Goal: Task Accomplishment & Management: Complete application form

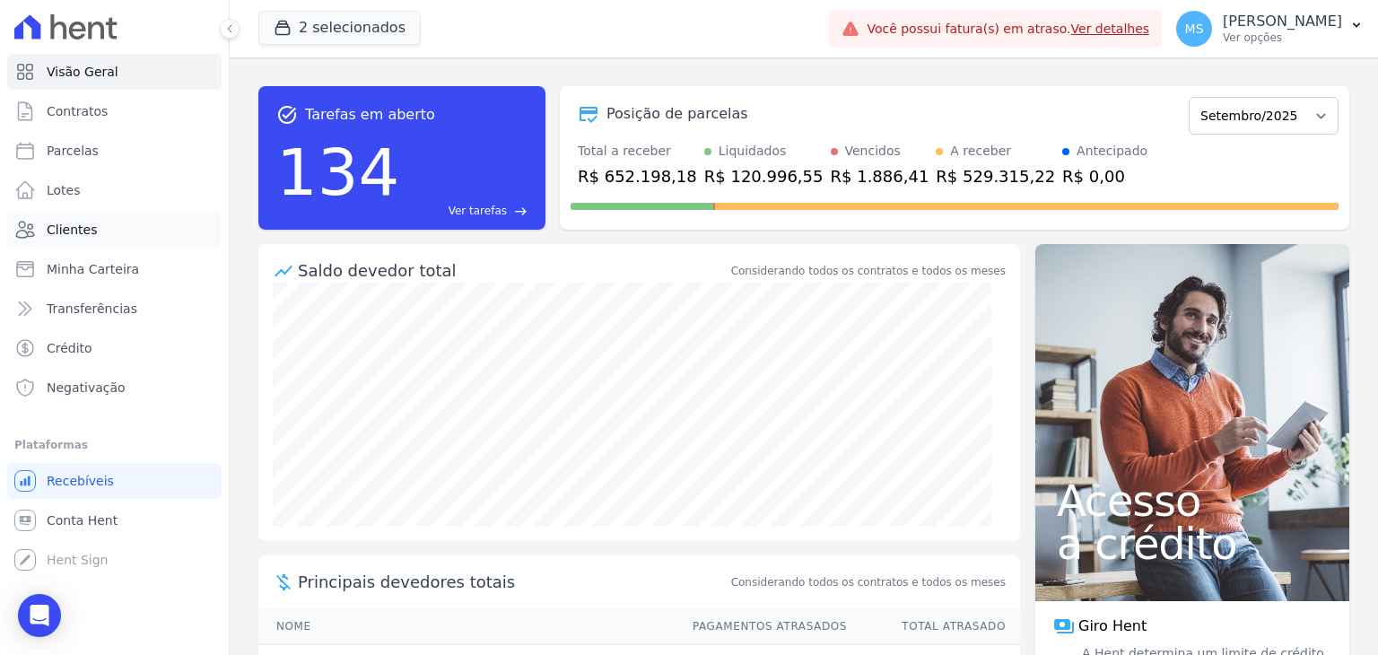
click at [52, 221] on span "Clientes" at bounding box center [72, 230] width 50 height 18
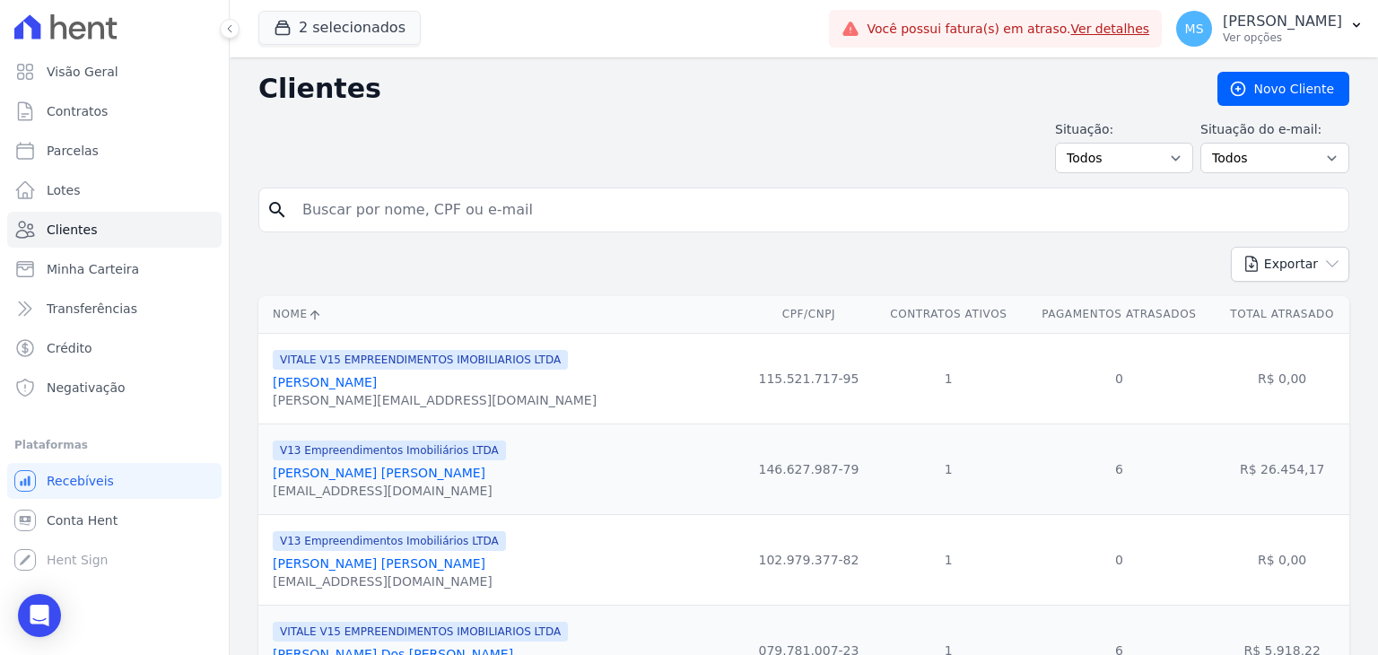
click at [379, 213] on input "search" at bounding box center [815, 210] width 1049 height 36
type input "[PERSON_NAME] [PERSON_NAME]"
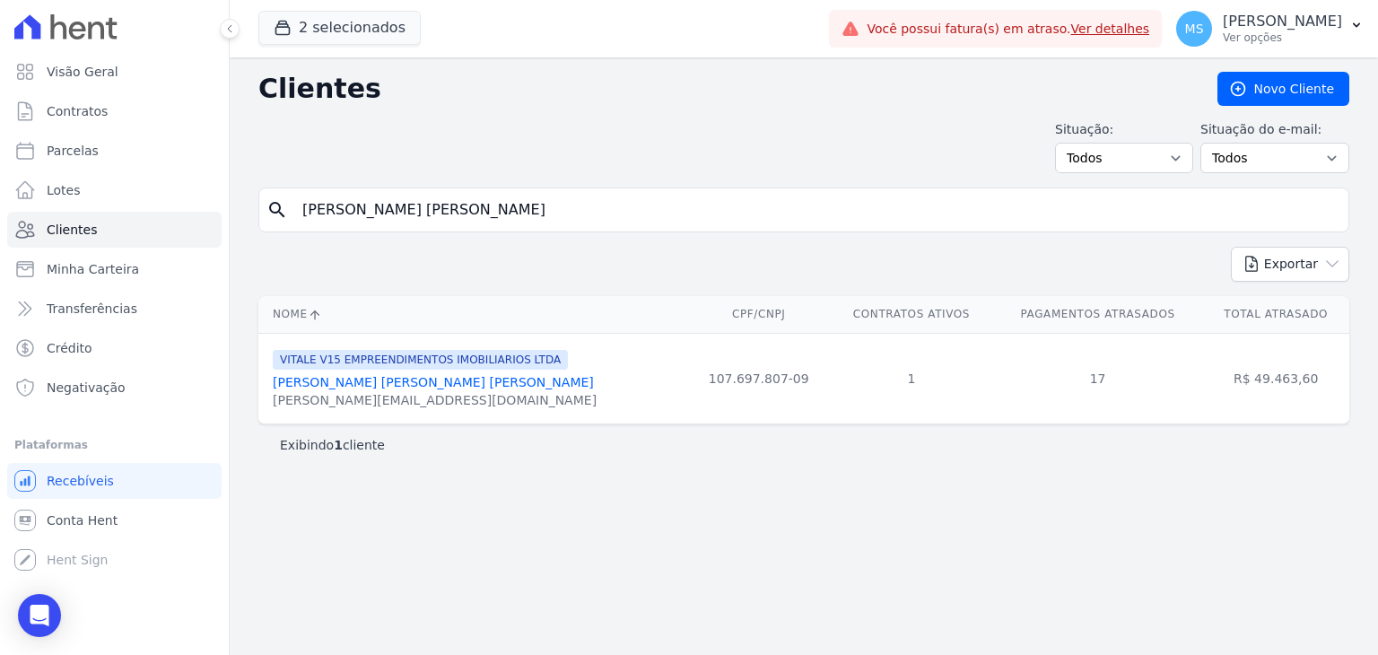
click at [352, 378] on link "[PERSON_NAME] [PERSON_NAME] [PERSON_NAME]" at bounding box center [433, 382] width 321 height 14
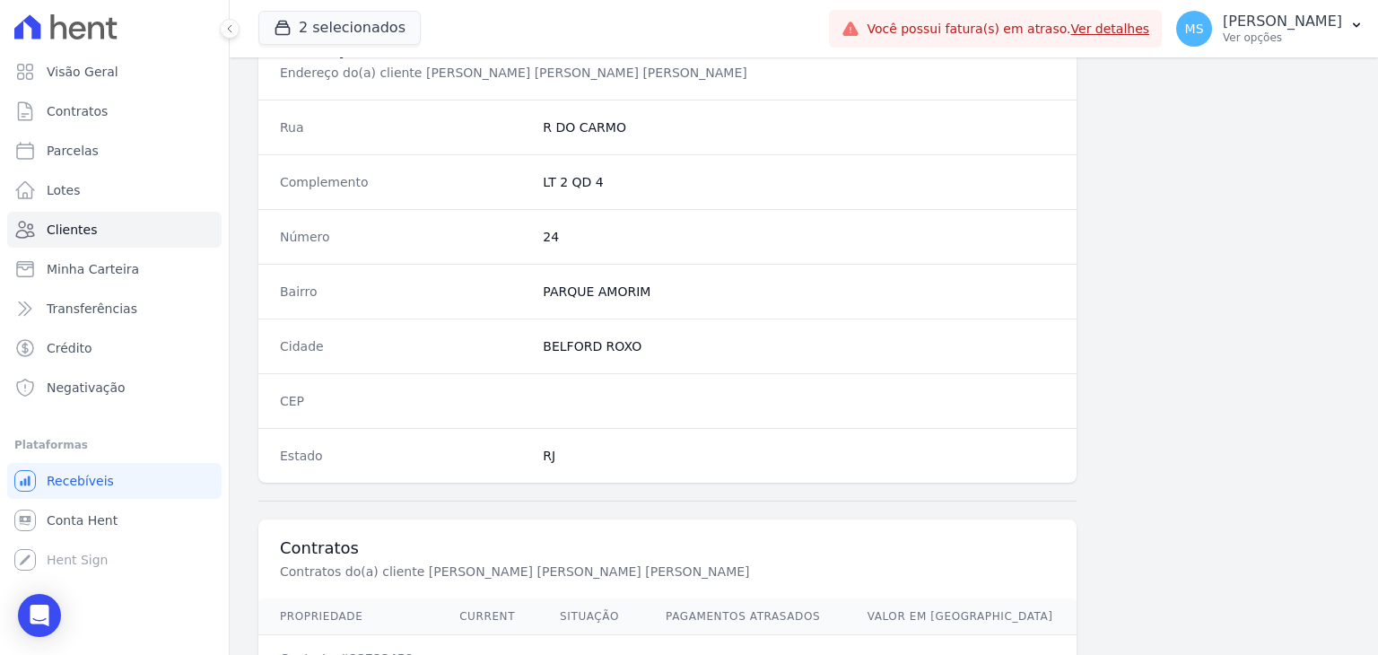
scroll to position [1018, 0]
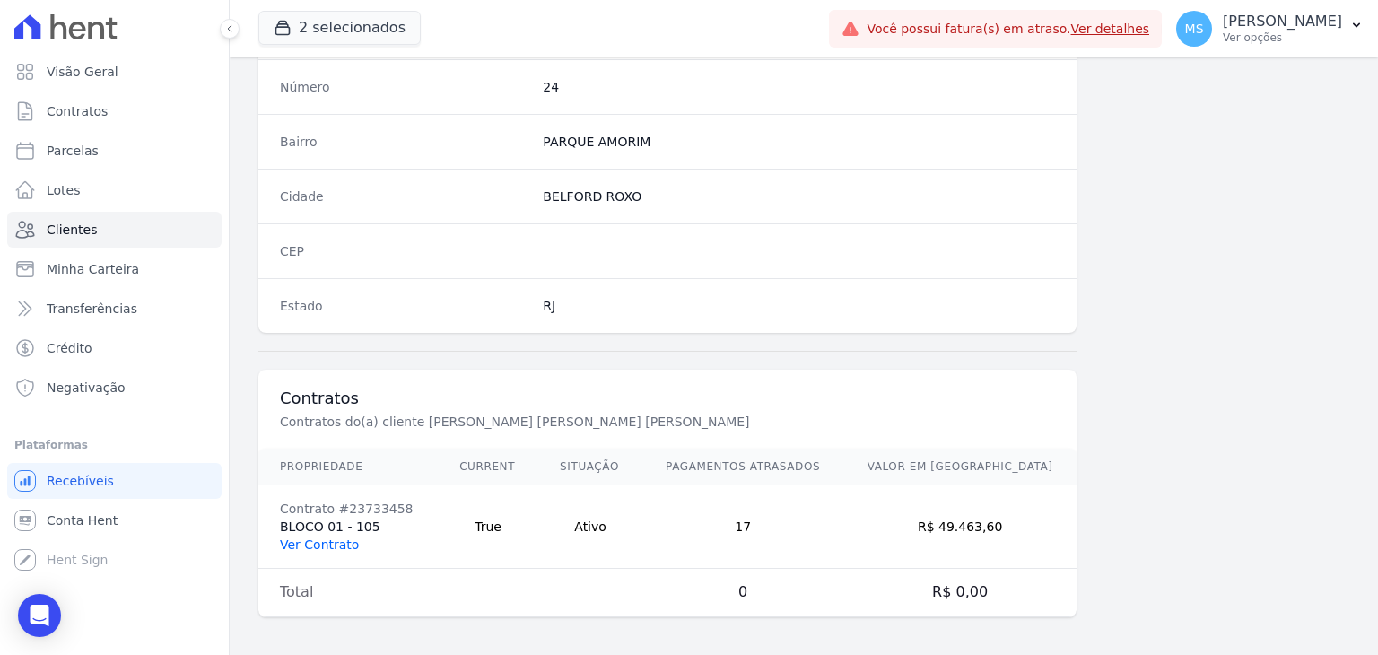
click at [334, 538] on link "Ver Contrato" at bounding box center [319, 544] width 79 height 14
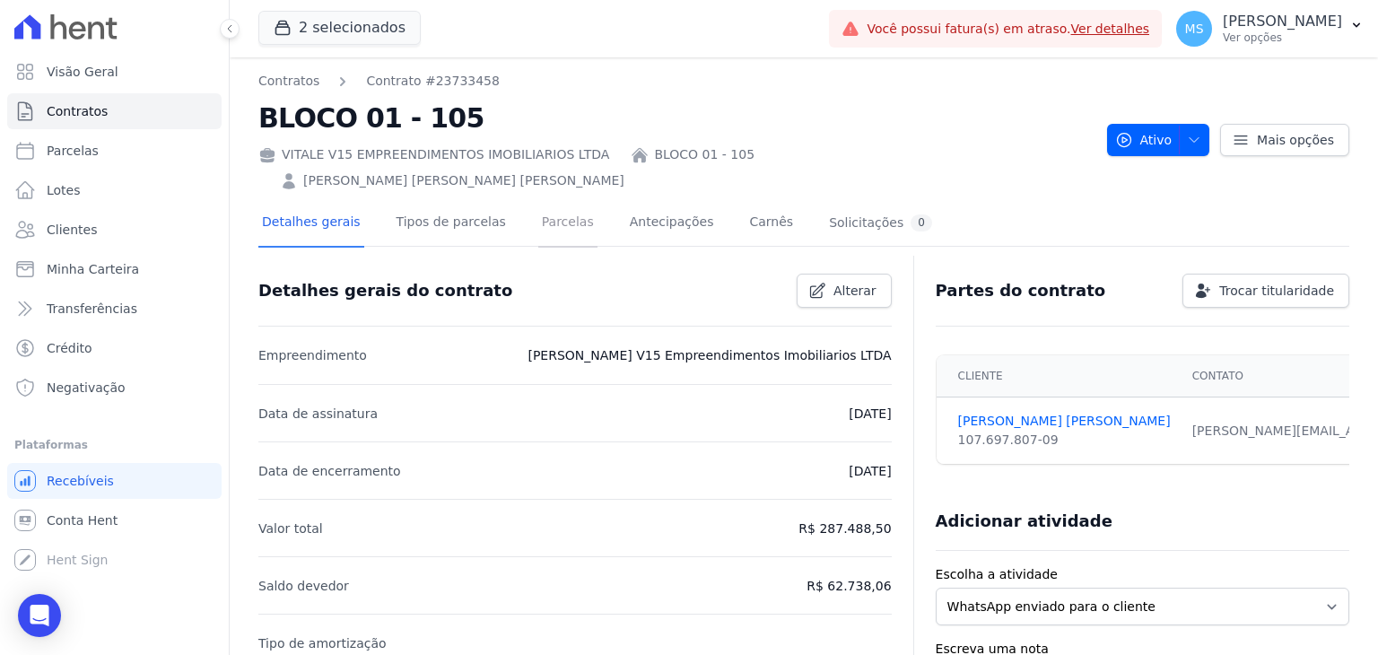
click at [545, 200] on link "Parcelas" at bounding box center [567, 224] width 59 height 48
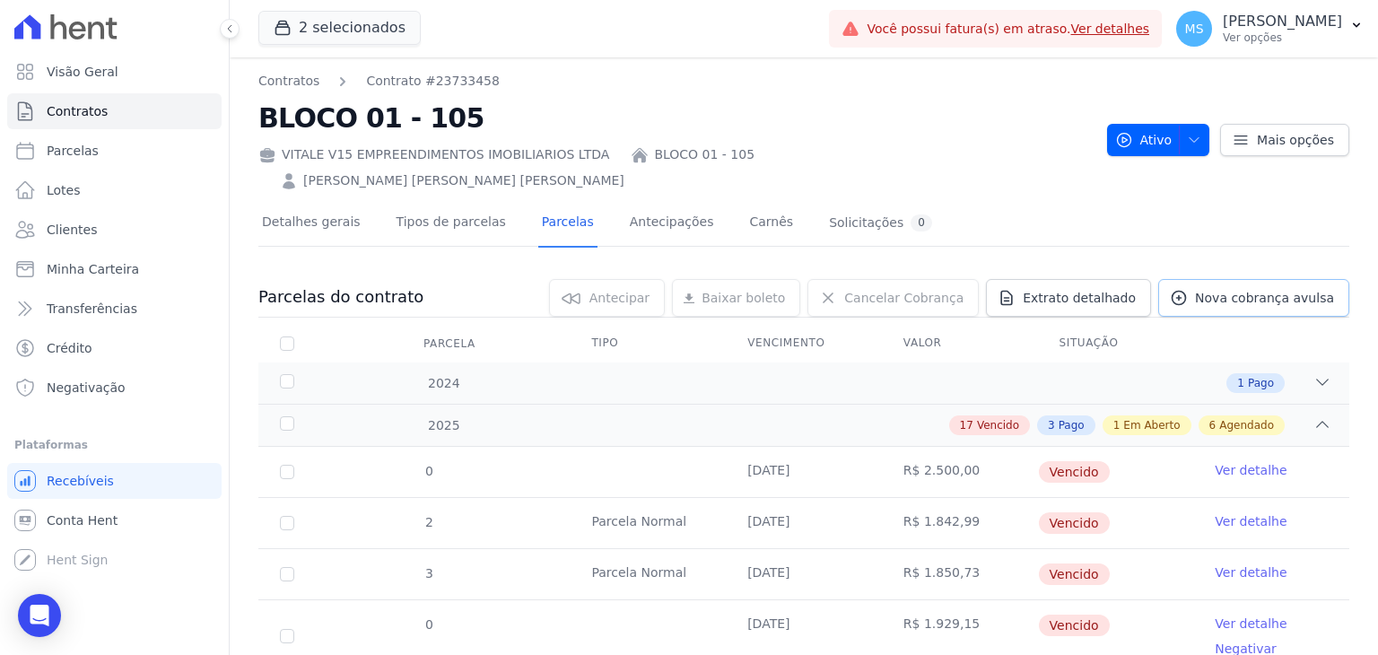
click at [1218, 289] on span "Nova cobrança avulsa" at bounding box center [1264, 298] width 139 height 18
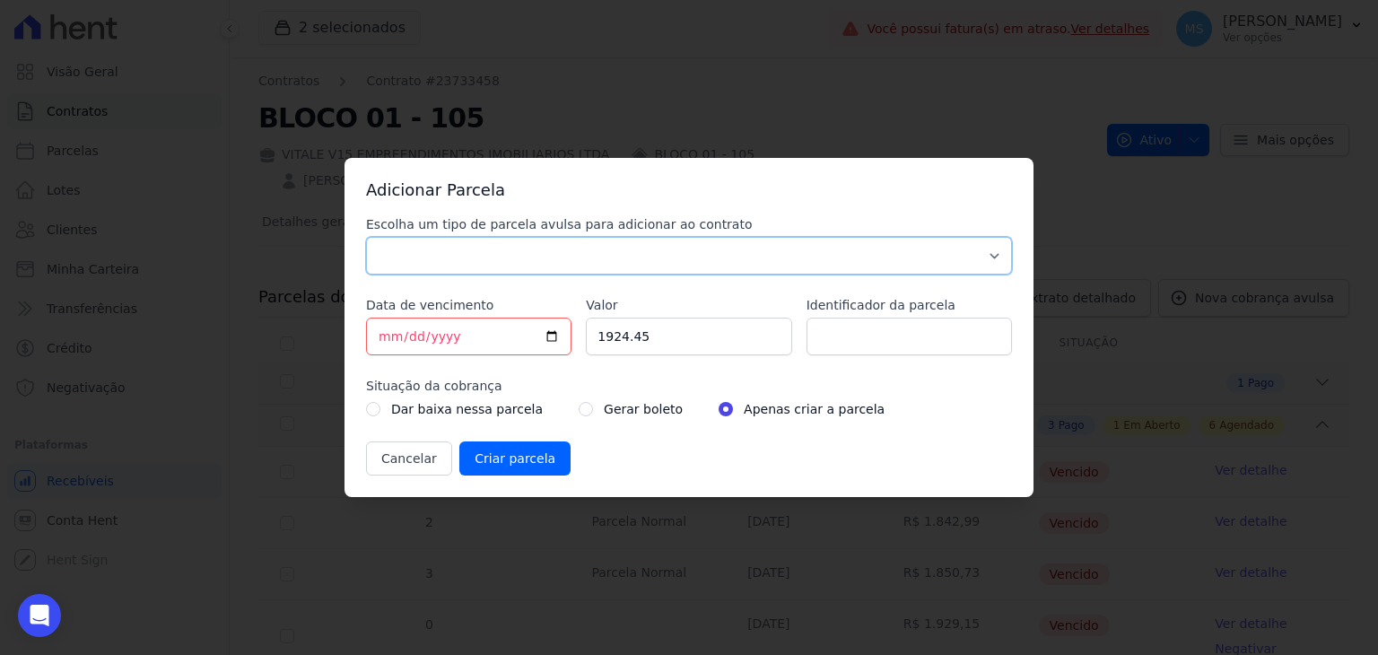
drag, startPoint x: 409, startPoint y: 248, endPoint x: 426, endPoint y: 272, distance: 28.9
click at [409, 248] on select "Parcela Normal Sinal Caução Intercalada [PERSON_NAME] Pré [PERSON_NAME] Pós [PE…" at bounding box center [689, 256] width 646 height 38
select select "others"
click at [366, 237] on select "Parcela Normal Sinal Caução Intercalada [PERSON_NAME] Pré [PERSON_NAME] Pós [PE…" at bounding box center [689, 256] width 646 height 38
click at [391, 330] on input "[DATE]" at bounding box center [468, 337] width 205 height 38
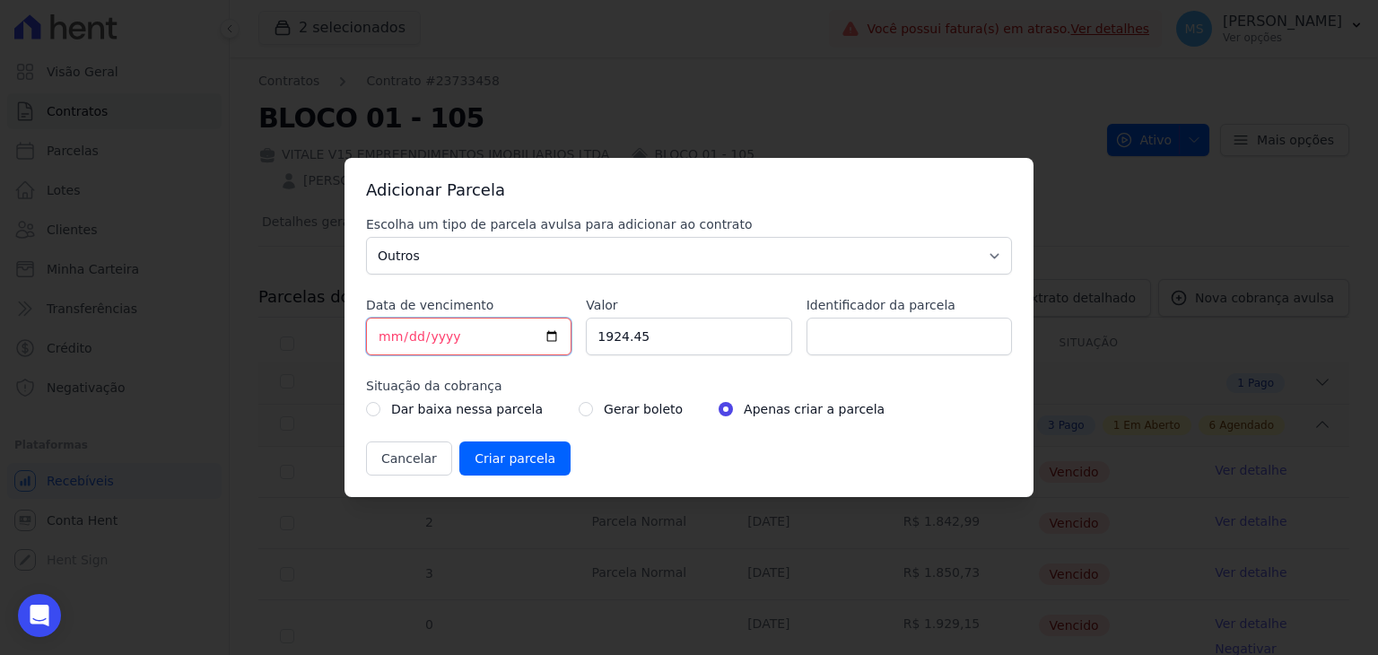
type input "[DATE]"
drag, startPoint x: 664, startPoint y: 335, endPoint x: 527, endPoint y: 341, distance: 136.4
click at [527, 341] on div "Escolha um tipo de parcela avulsa para adicionar ao contrato Parcela Normal Sin…" at bounding box center [689, 345] width 646 height 260
click at [378, 335] on input "[DATE]" at bounding box center [468, 337] width 205 height 38
drag, startPoint x: 662, startPoint y: 335, endPoint x: 431, endPoint y: 336, distance: 230.5
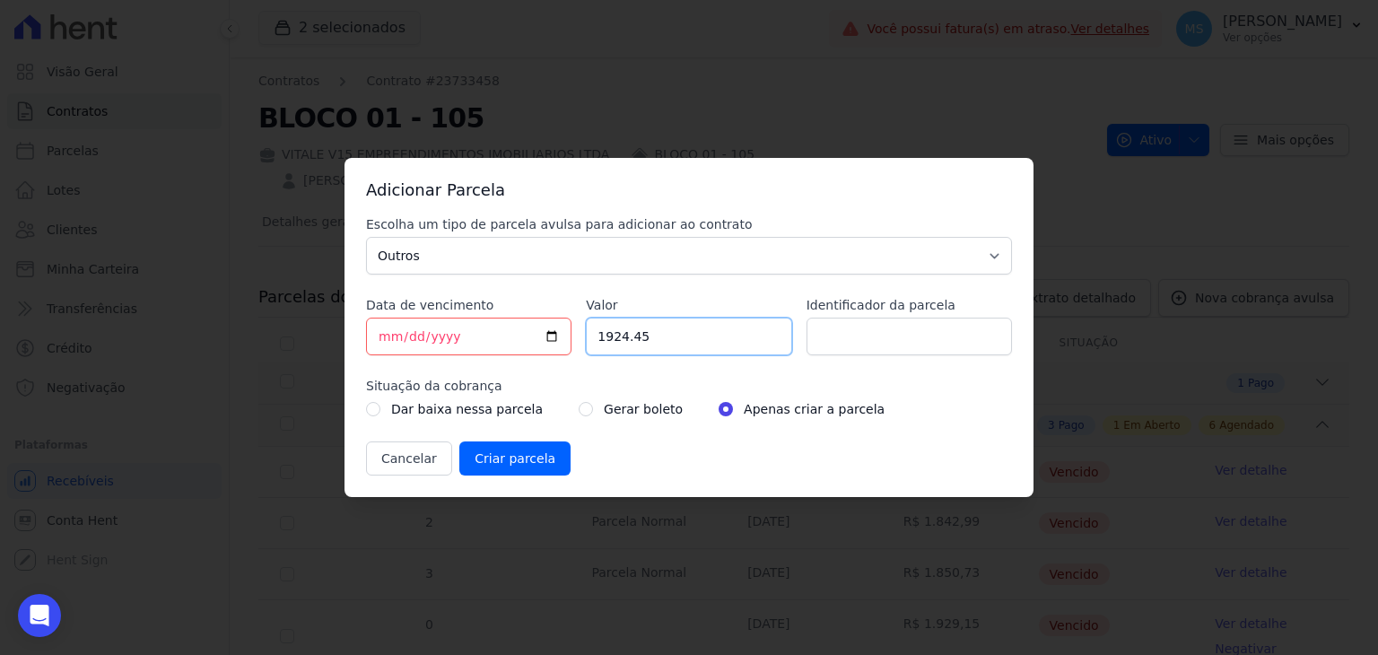
click at [432, 336] on div "Escolha um tipo de parcela avulsa para adicionar ao contrato Parcela Normal Sin…" at bounding box center [689, 345] width 646 height 260
type input "4053.53"
type input "BOLETO AVULSO - 251328 - 251329"
click at [579, 410] on input "radio" at bounding box center [586, 409] width 14 height 14
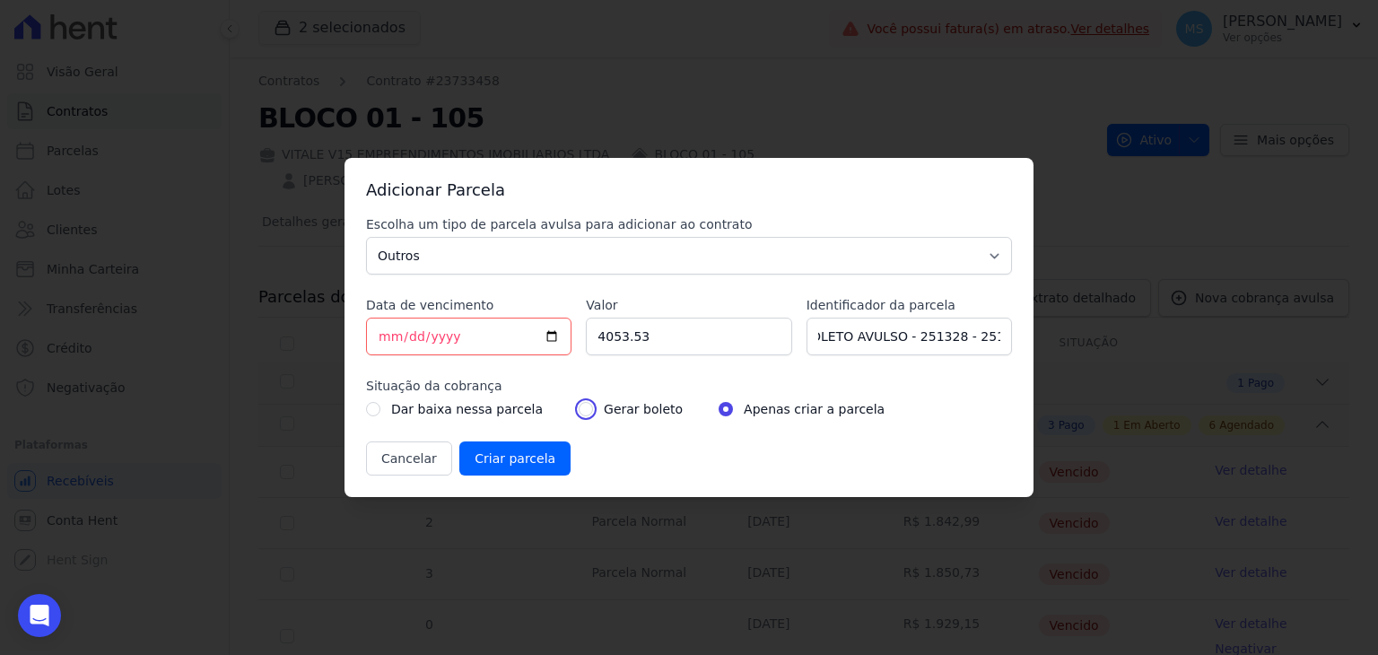
radio input "true"
click at [528, 459] on input "Criar parcela" at bounding box center [514, 458] width 111 height 34
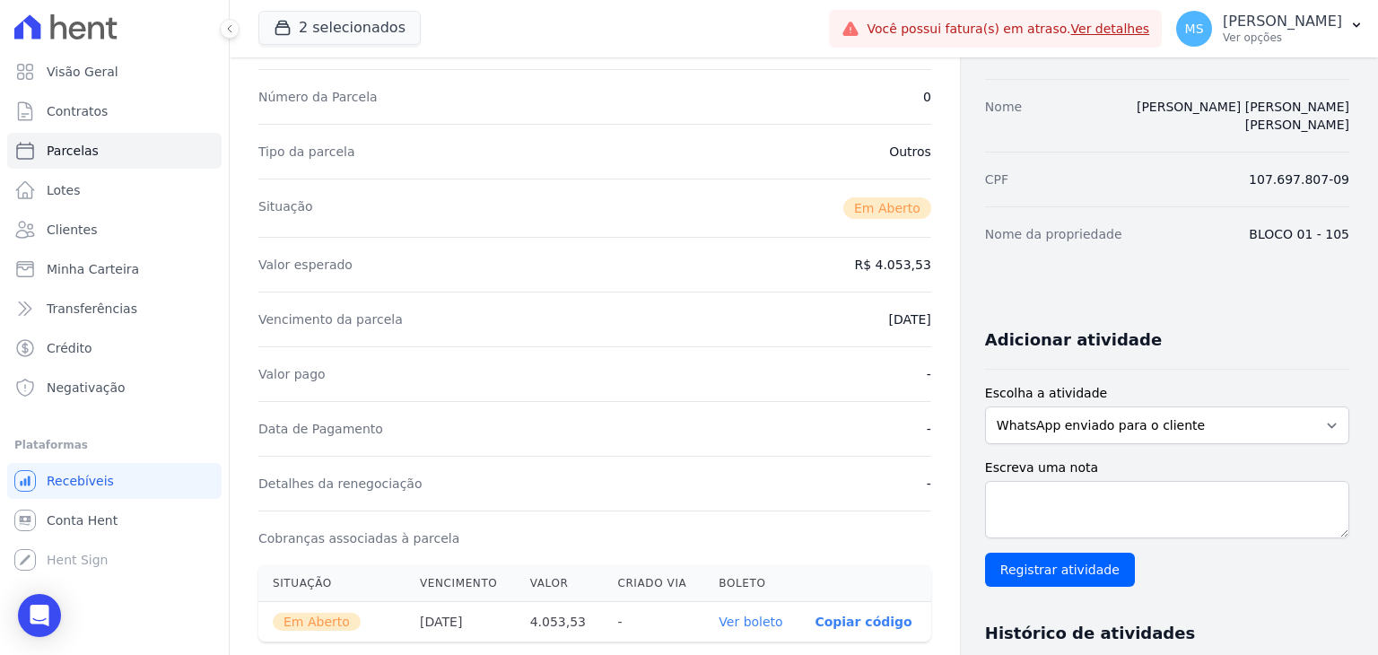
scroll to position [269, 0]
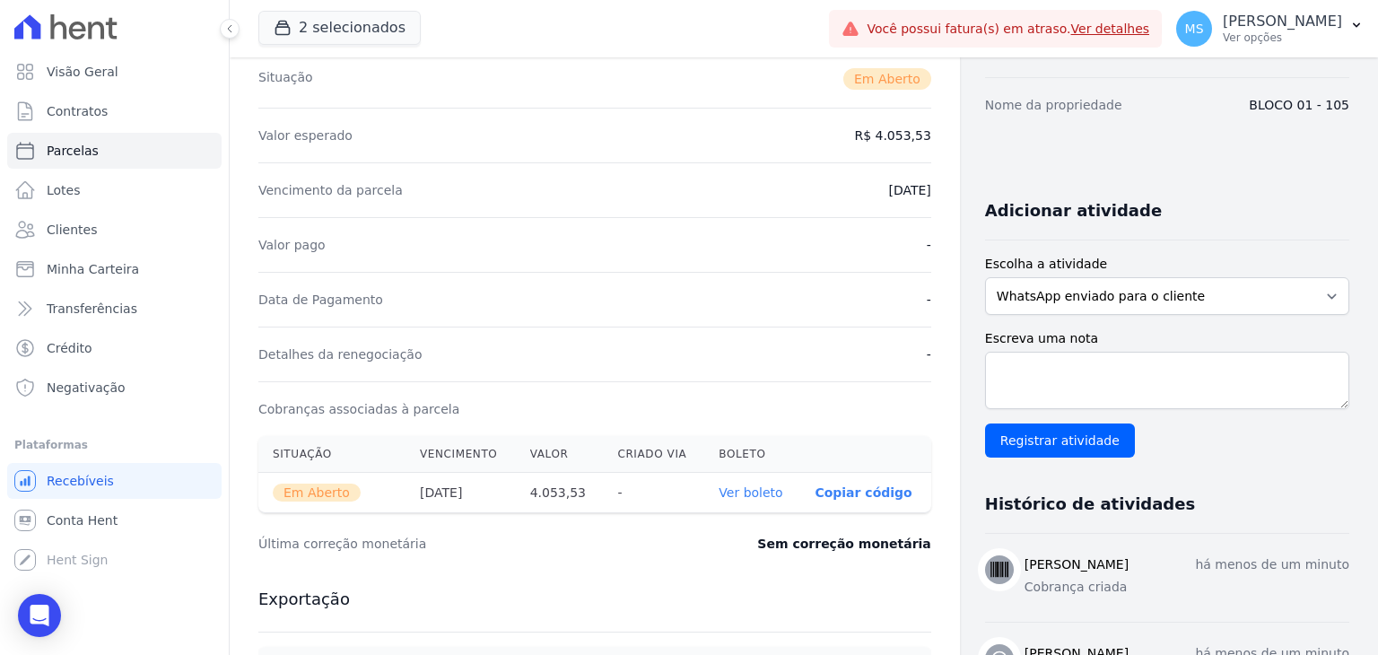
click at [737, 492] on link "Ver boleto" at bounding box center [750, 492] width 64 height 14
